Goal: Check status: Check status

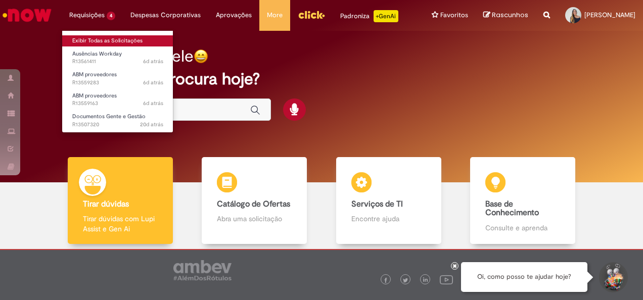
click at [73, 40] on link "Exibir Todas as Solicitações" at bounding box center [117, 40] width 111 height 11
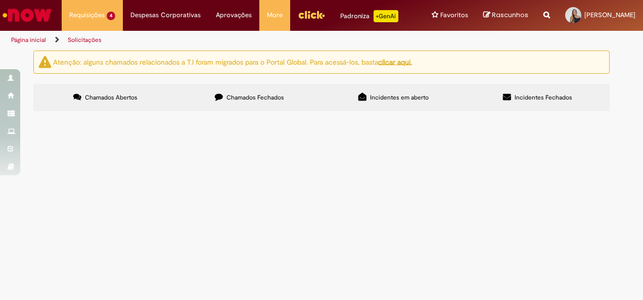
scroll to position [55, 0]
click at [0, 0] on span "R13507320" at bounding box center [0, 0] width 0 height 0
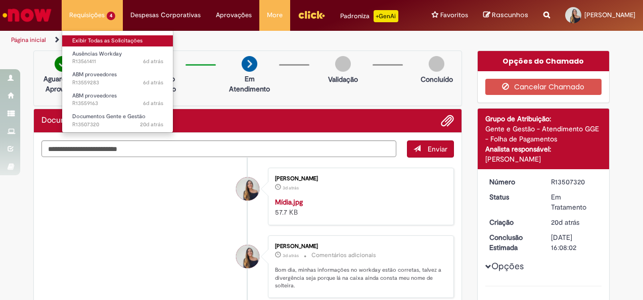
click at [70, 41] on link "Exibir Todas as Solicitações" at bounding box center [117, 40] width 111 height 11
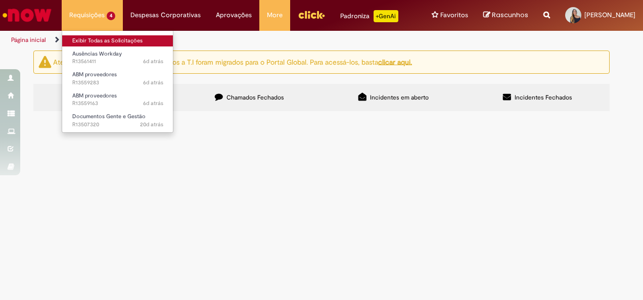
click at [74, 43] on link "Exibir Todas as Solicitações" at bounding box center [117, 40] width 111 height 11
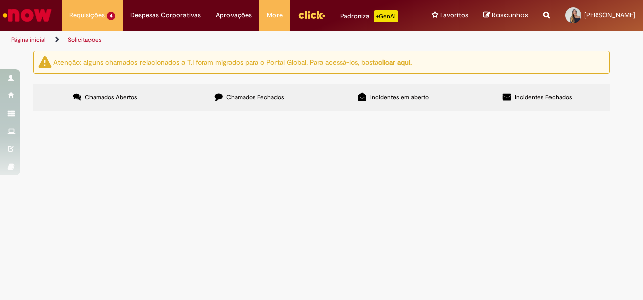
scroll to position [55, 0]
click at [0, 0] on span "R13559163" at bounding box center [0, 0] width 0 height 0
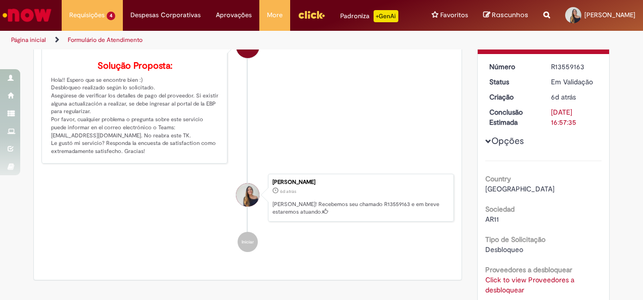
scroll to position [101, 0]
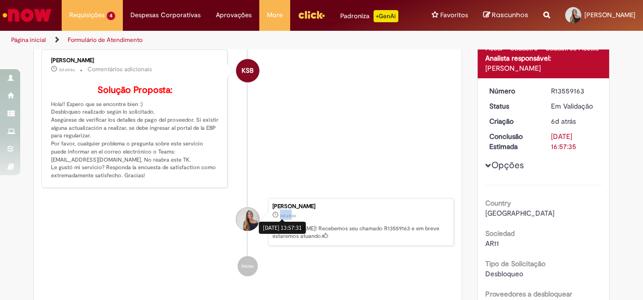
drag, startPoint x: 287, startPoint y: 239, endPoint x: 275, endPoint y: 238, distance: 11.6
click at [280, 219] on sn-time-ago "6d atrás 6 dias atrás [DATE] 13:57:31" at bounding box center [288, 216] width 16 height 6
drag, startPoint x: 275, startPoint y: 238, endPoint x: 375, endPoint y: 151, distance: 132.8
click at [375, 151] on li "KSB [PERSON_NAME] 3d atrás 3 dias atrás Comentários adicionais Solução Proposta…" at bounding box center [247, 119] width 412 height 138
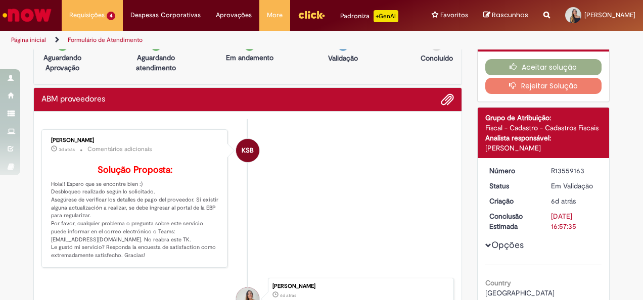
scroll to position [0, 0]
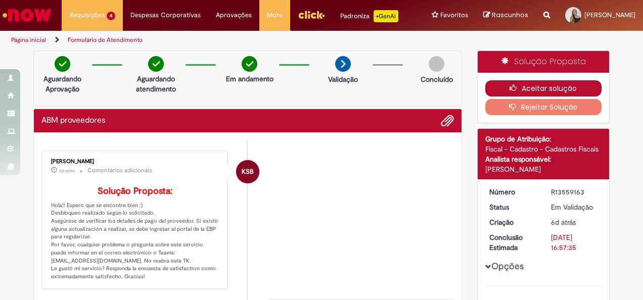
click at [517, 91] on icon "button" at bounding box center [515, 87] width 12 height 7
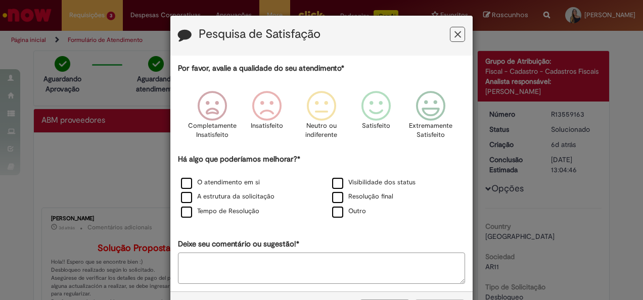
click at [454, 35] on icon "Feedback" at bounding box center [457, 34] width 7 height 11
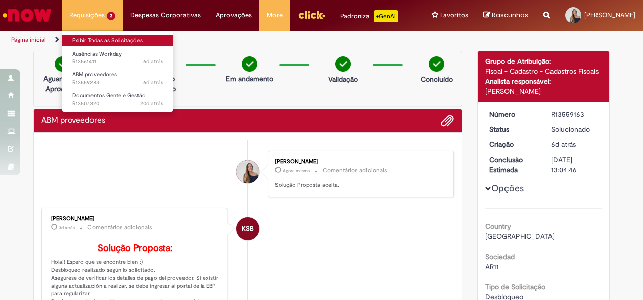
click at [78, 45] on link "Exibir Todas as Solicitações" at bounding box center [117, 40] width 111 height 11
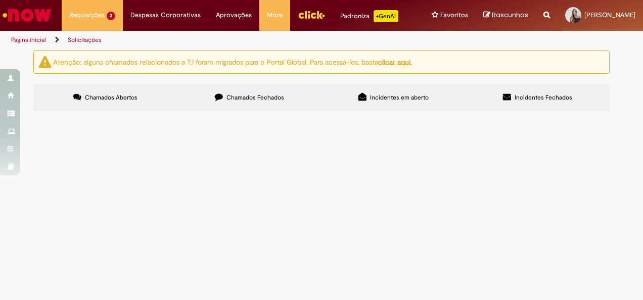
scroll to position [36, 0]
click at [0, 0] on span "R13559283" at bounding box center [0, 0] width 0 height 0
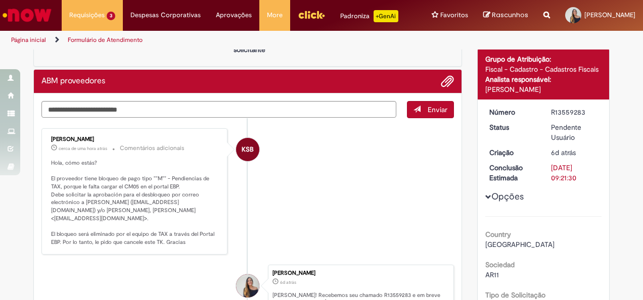
scroll to position [51, 0]
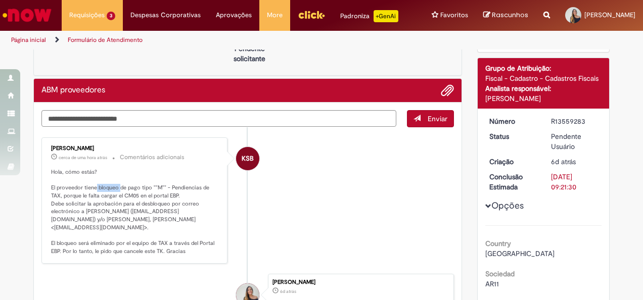
drag, startPoint x: 91, startPoint y: 196, endPoint x: 119, endPoint y: 200, distance: 28.6
click at [119, 200] on p "Hola, cómo estás? El proveedor tiene bloqueo de pago tipo ""M"" - Pendiencias d…" at bounding box center [135, 211] width 168 height 87
drag, startPoint x: 119, startPoint y: 200, endPoint x: 123, endPoint y: 223, distance: 23.6
click at [123, 223] on p "Hola, cómo estás? El proveedor tiene bloqueo de pago tipo ""M"" - Pendiencias d…" at bounding box center [135, 211] width 168 height 87
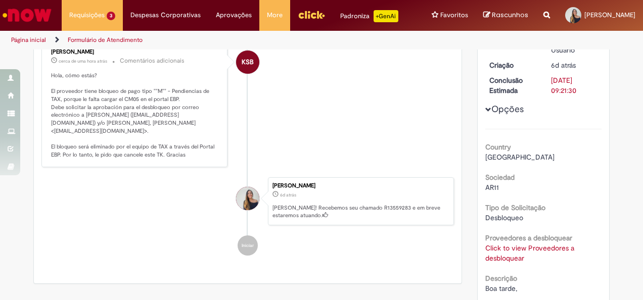
scroll to position [152, 0]
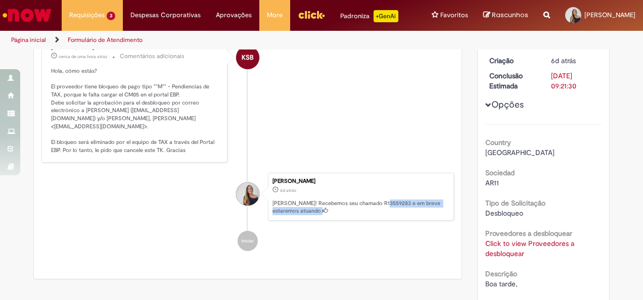
drag, startPoint x: 379, startPoint y: 201, endPoint x: 429, endPoint y: 214, distance: 52.2
click at [429, 214] on p "[PERSON_NAME]! Recebemos seu chamado R13559283 e em breve estaremos atuando." at bounding box center [360, 208] width 176 height 16
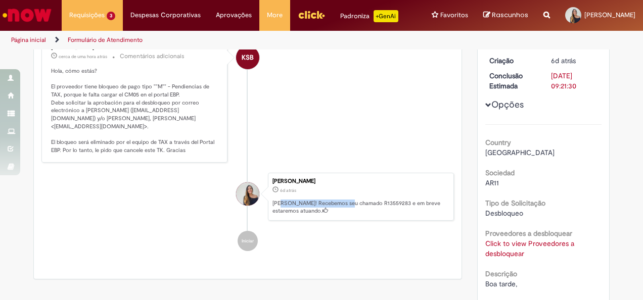
drag, startPoint x: 277, startPoint y: 201, endPoint x: 348, endPoint y: 201, distance: 70.7
click at [348, 201] on p "[PERSON_NAME]! Recebemos seu chamado R13559283 e em breve estaremos atuando." at bounding box center [360, 208] width 176 height 16
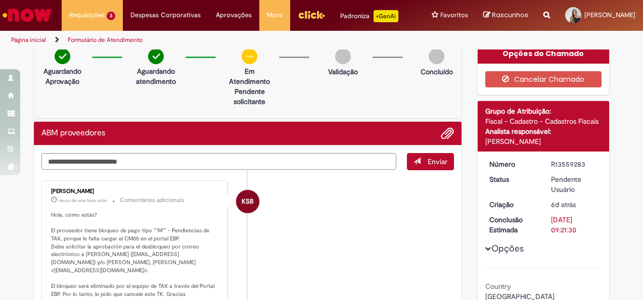
scroll to position [0, 0]
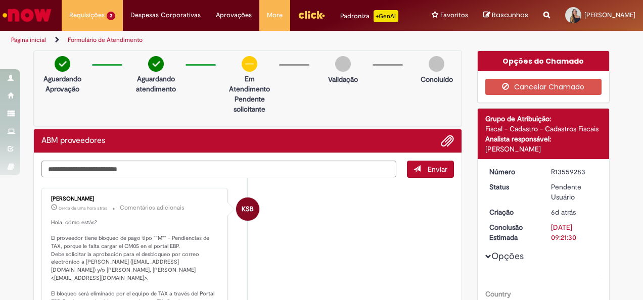
click at [295, 231] on li "KSB [PERSON_NAME] cerca de uma hora atrás cerca de uma hora atrás Comentários a…" at bounding box center [247, 251] width 412 height 126
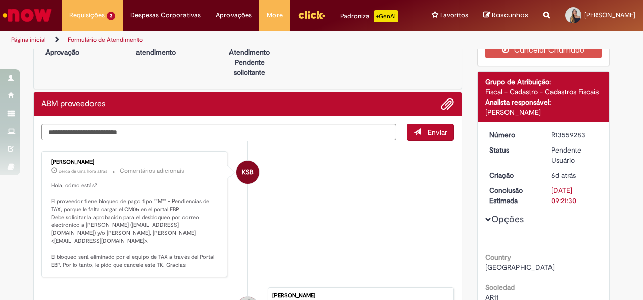
scroll to position [51, 0]
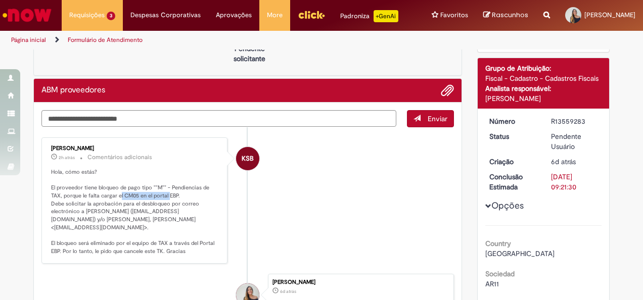
drag, startPoint x: 116, startPoint y: 206, endPoint x: 167, endPoint y: 205, distance: 50.5
click at [167, 205] on p "Hola, cómo estás? El proveedor tiene bloqueo de pago tipo ""M"" - Pendiencias d…" at bounding box center [135, 211] width 168 height 87
drag, startPoint x: 53, startPoint y: 215, endPoint x: 188, endPoint y: 215, distance: 135.4
click at [188, 215] on p "Hola, cómo estás? El proveedor tiene bloqueo de pago tipo ""M"" - Pendiencias d…" at bounding box center [135, 211] width 168 height 87
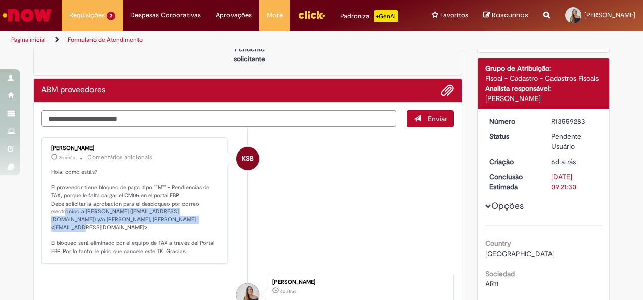
drag, startPoint x: 61, startPoint y: 219, endPoint x: 187, endPoint y: 225, distance: 125.9
click at [187, 225] on p "Hola, cómo estás? El proveedor tiene bloqueo de pago tipo ""M"" - Pendiencias d…" at bounding box center [135, 211] width 168 height 87
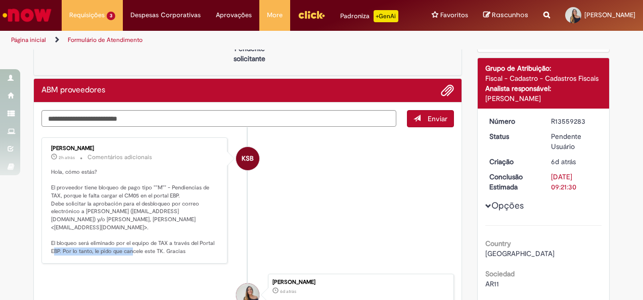
drag, startPoint x: 105, startPoint y: 251, endPoint x: 194, endPoint y: 250, distance: 89.4
click at [194, 250] on p "Hola, cómo estás? El proveedor tiene bloqueo de pago tipo ""M"" - Pendiencias d…" at bounding box center [135, 211] width 168 height 87
drag, startPoint x: 194, startPoint y: 250, endPoint x: 153, endPoint y: 227, distance: 47.9
click at [153, 227] on p "Hola, cómo estás? El proveedor tiene bloqueo de pago tipo ""M"" - Pendiencias d…" at bounding box center [135, 211] width 168 height 87
